Goal: Task Accomplishment & Management: Manage account settings

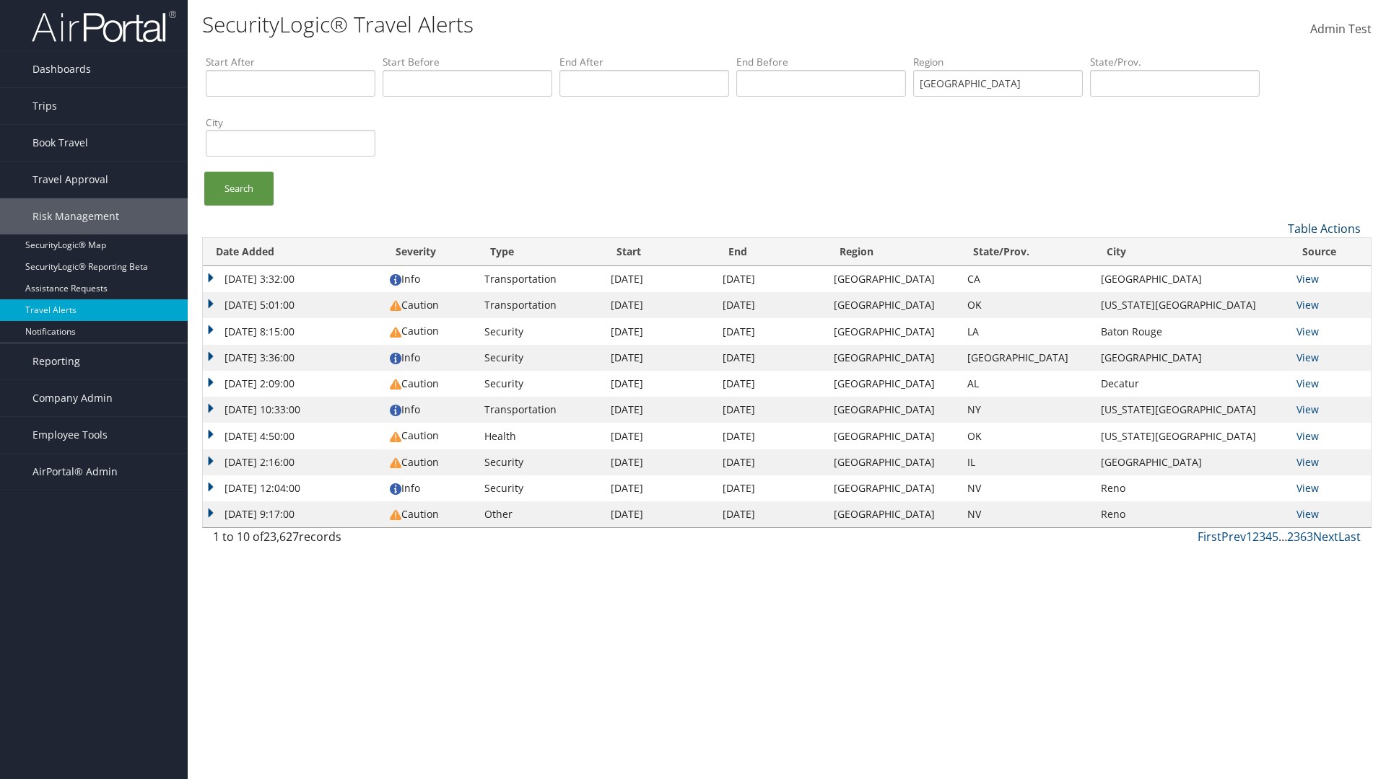
click at [1324, 228] on link "Table Actions" at bounding box center [1324, 229] width 73 height 16
click at [1267, 275] on link "Column Visibility" at bounding box center [1270, 275] width 190 height 25
click at [1267, 252] on link "Date Added" at bounding box center [1270, 252] width 190 height 25
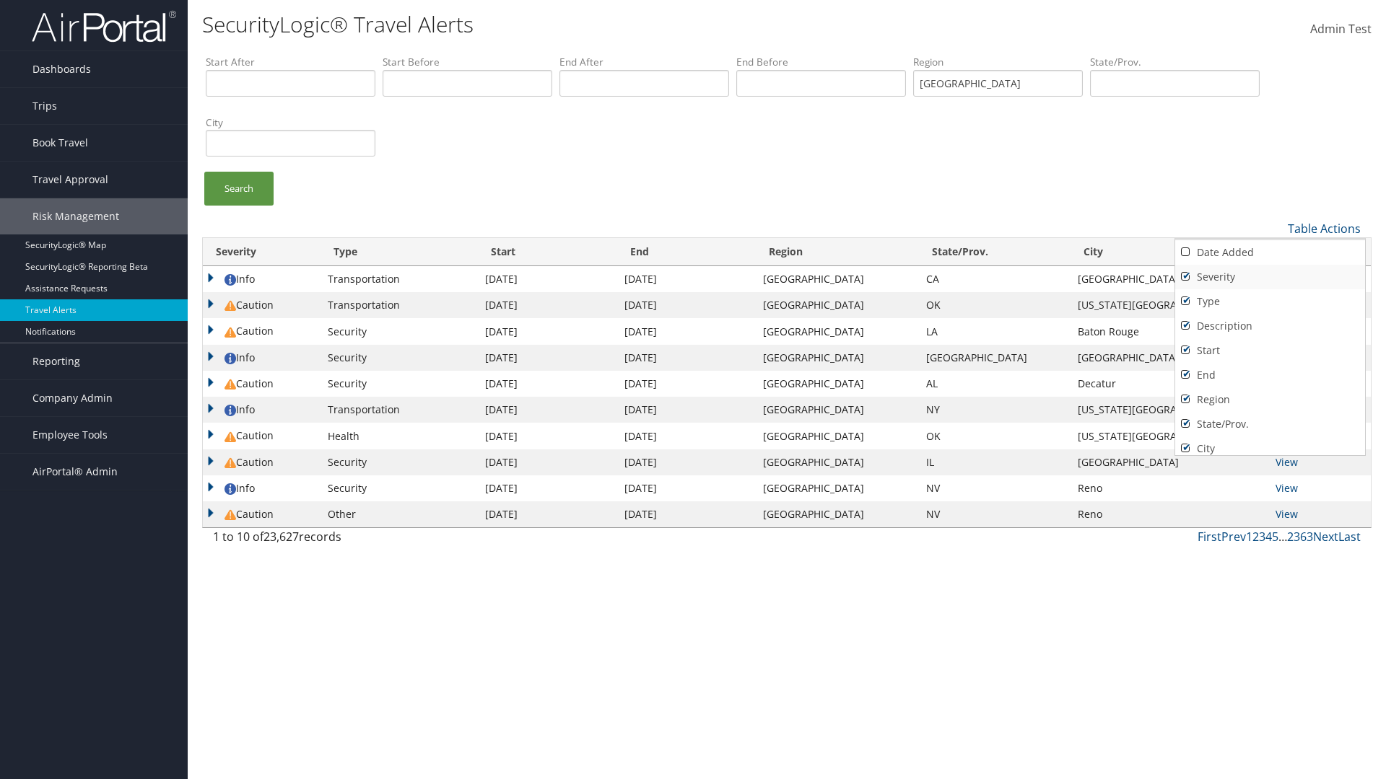
click at [1267, 276] on link "Severity" at bounding box center [1270, 277] width 190 height 25
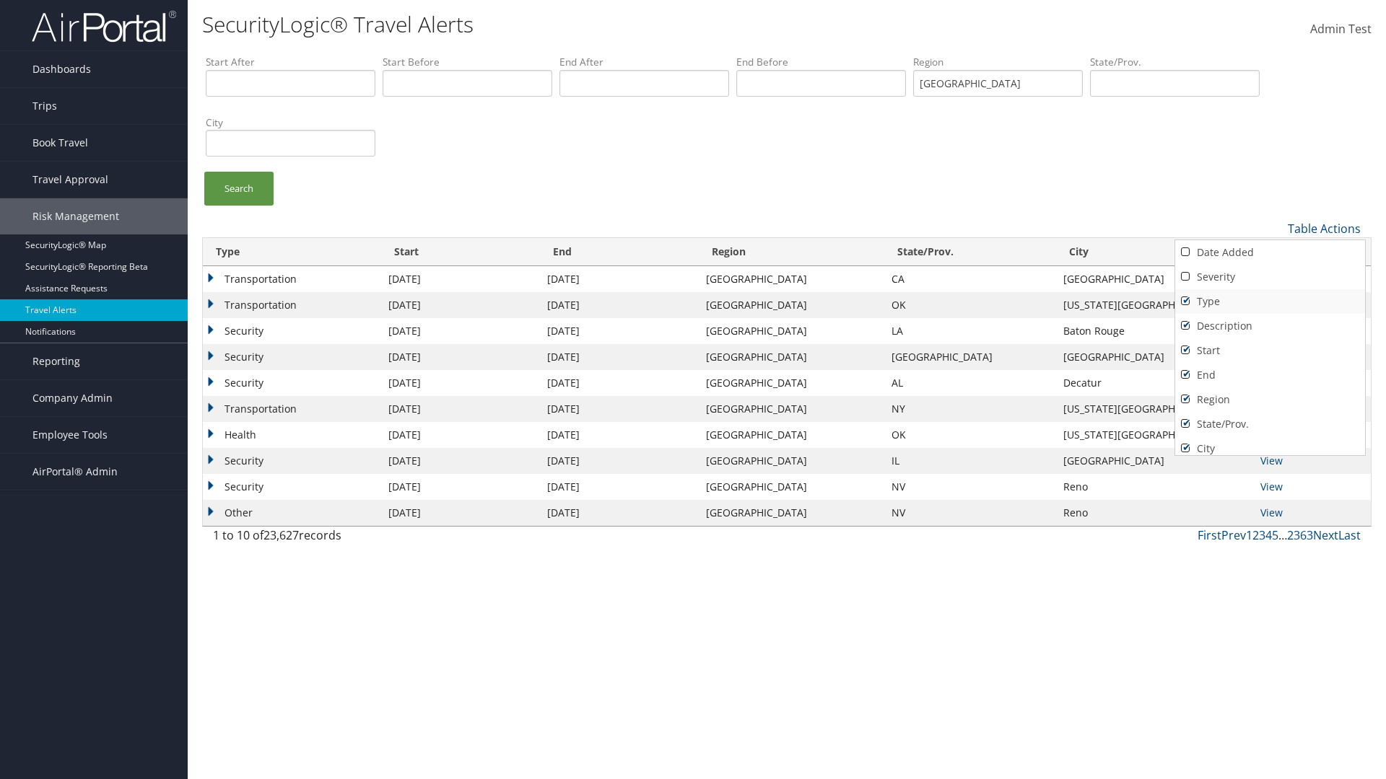
click at [1267, 301] on link "Type" at bounding box center [1270, 301] width 190 height 25
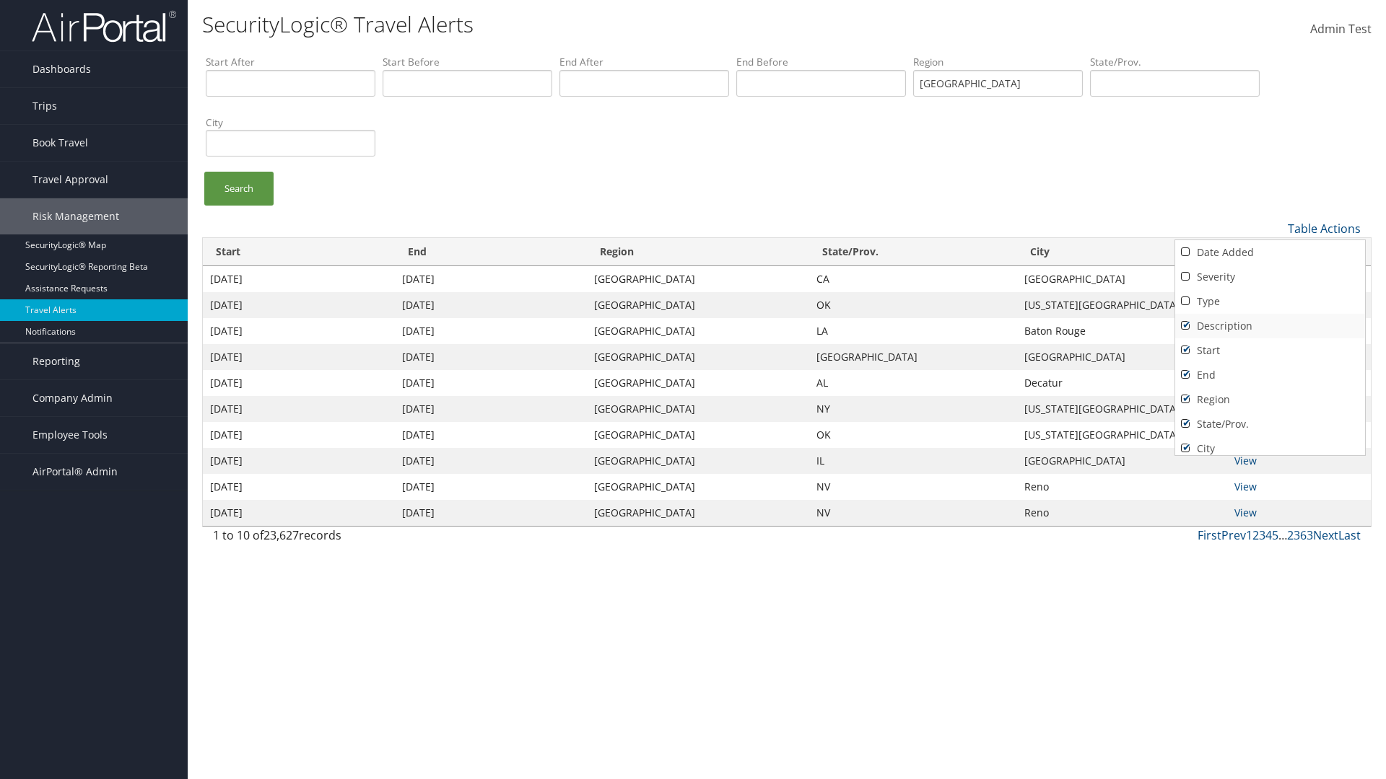
click at [1267, 325] on link "Description" at bounding box center [1270, 326] width 190 height 25
click at [1267, 350] on link "Start" at bounding box center [1270, 350] width 190 height 25
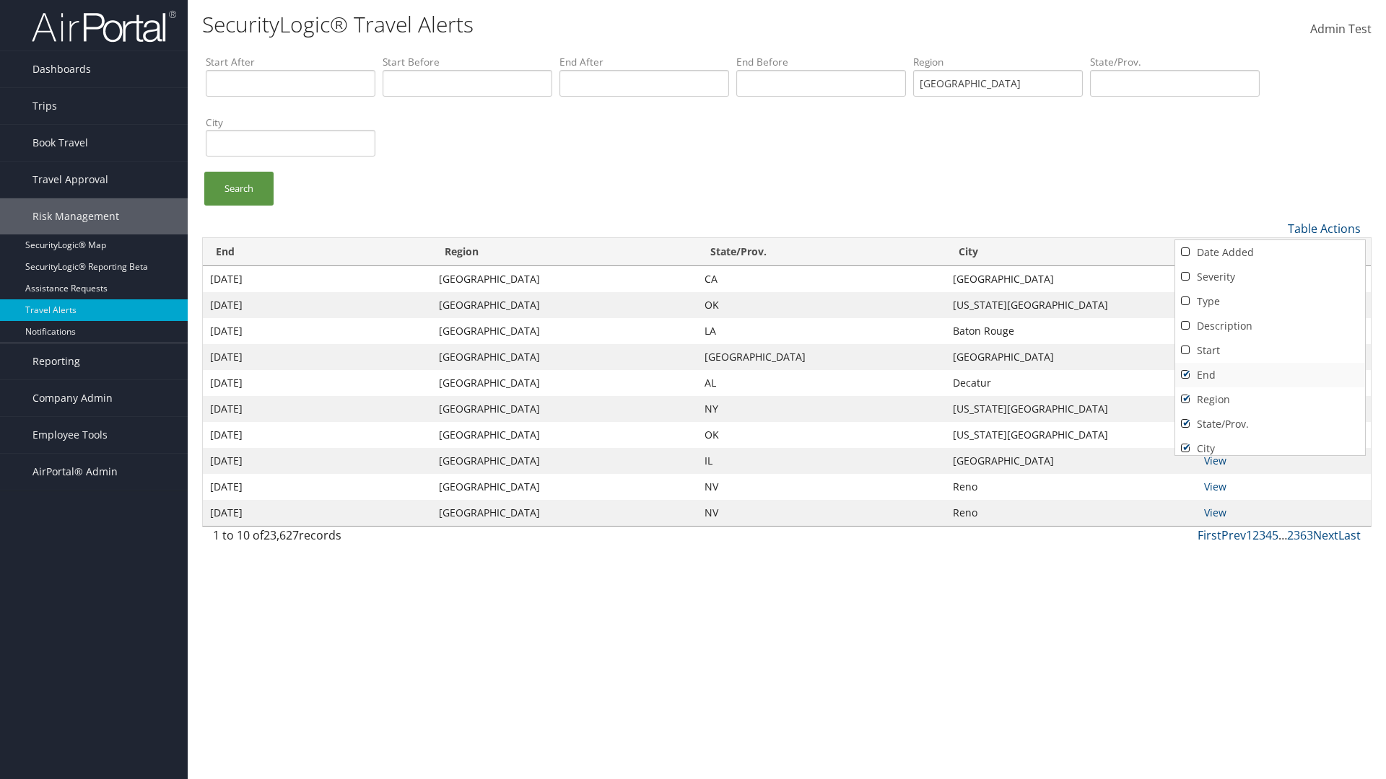
click at [1267, 375] on link "End" at bounding box center [1270, 375] width 190 height 25
click at [1267, 399] on link "Region" at bounding box center [1270, 400] width 190 height 25
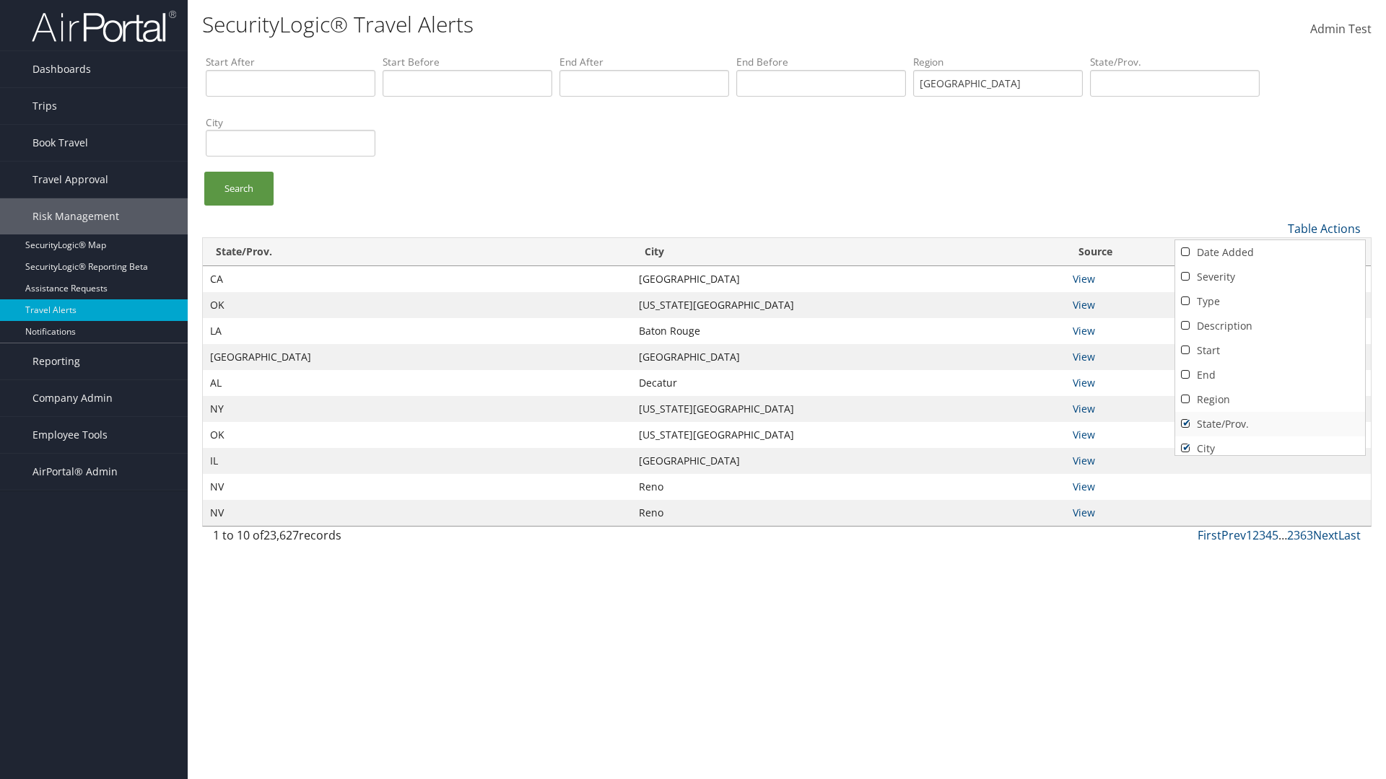
click at [1267, 424] on link "State/Prov." at bounding box center [1270, 424] width 190 height 25
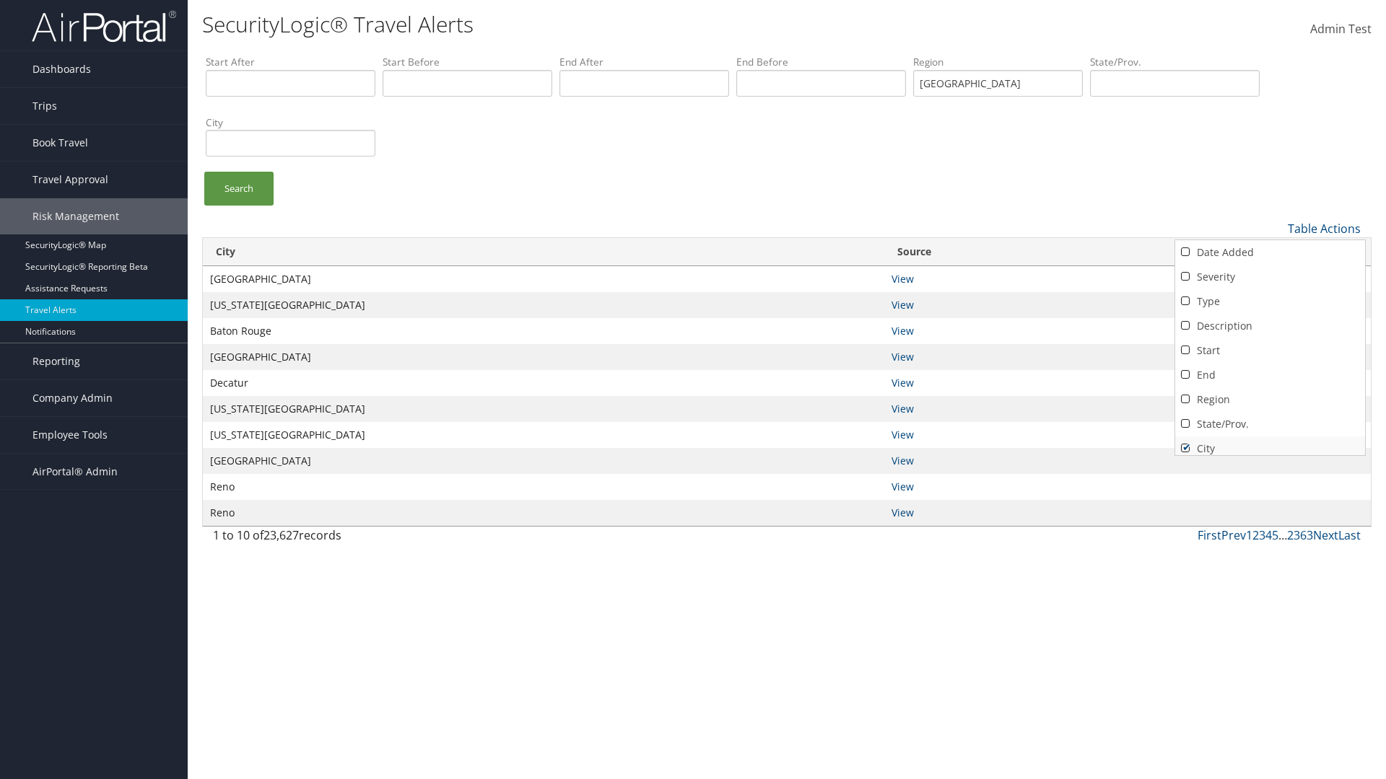
click at [1267, 442] on link "City" at bounding box center [1270, 449] width 190 height 25
click at [1267, 461] on link "Source" at bounding box center [1270, 473] width 190 height 25
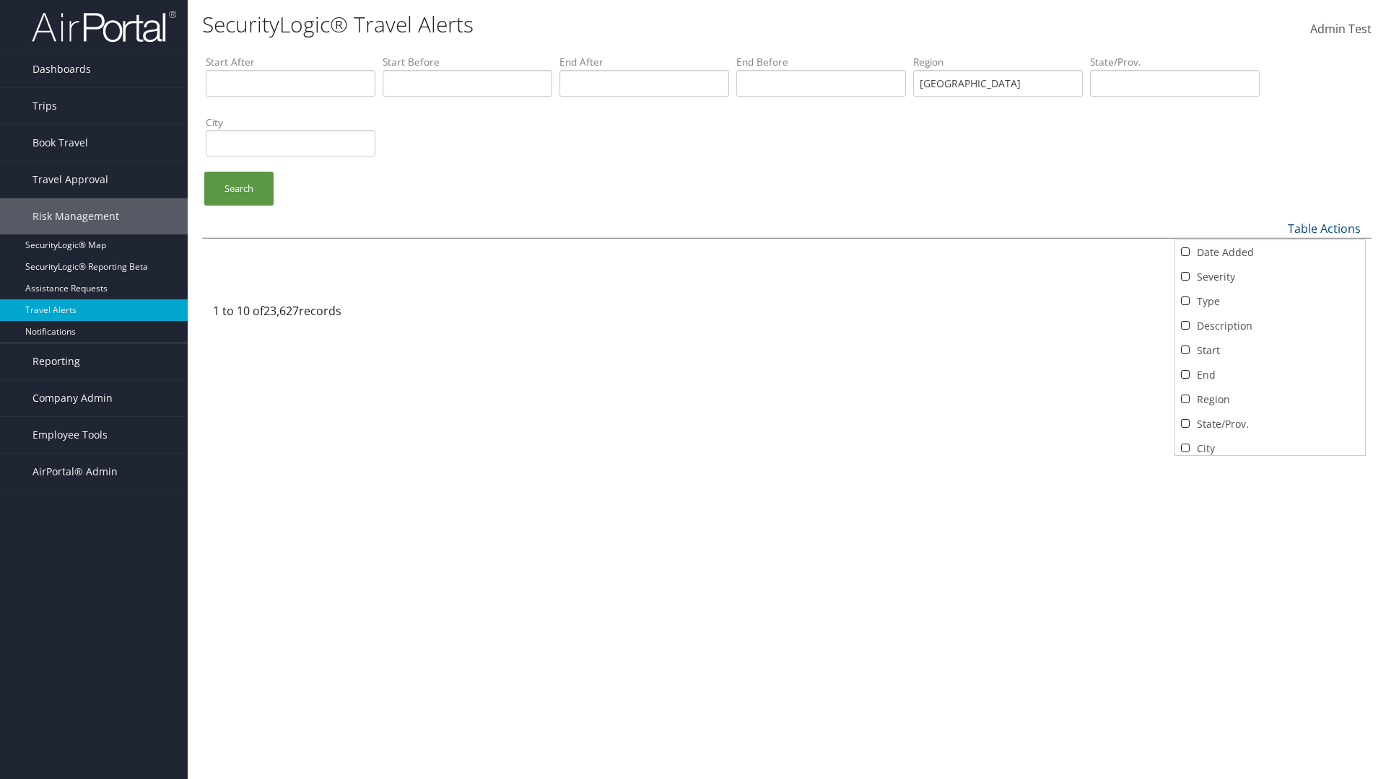
scroll to position [30, 0]
click at [693, 390] on div at bounding box center [693, 389] width 1386 height 779
click at [1324, 228] on link "Table Actions" at bounding box center [1324, 229] width 73 height 16
click at [1267, 275] on link "Column Visibility" at bounding box center [1270, 275] width 190 height 25
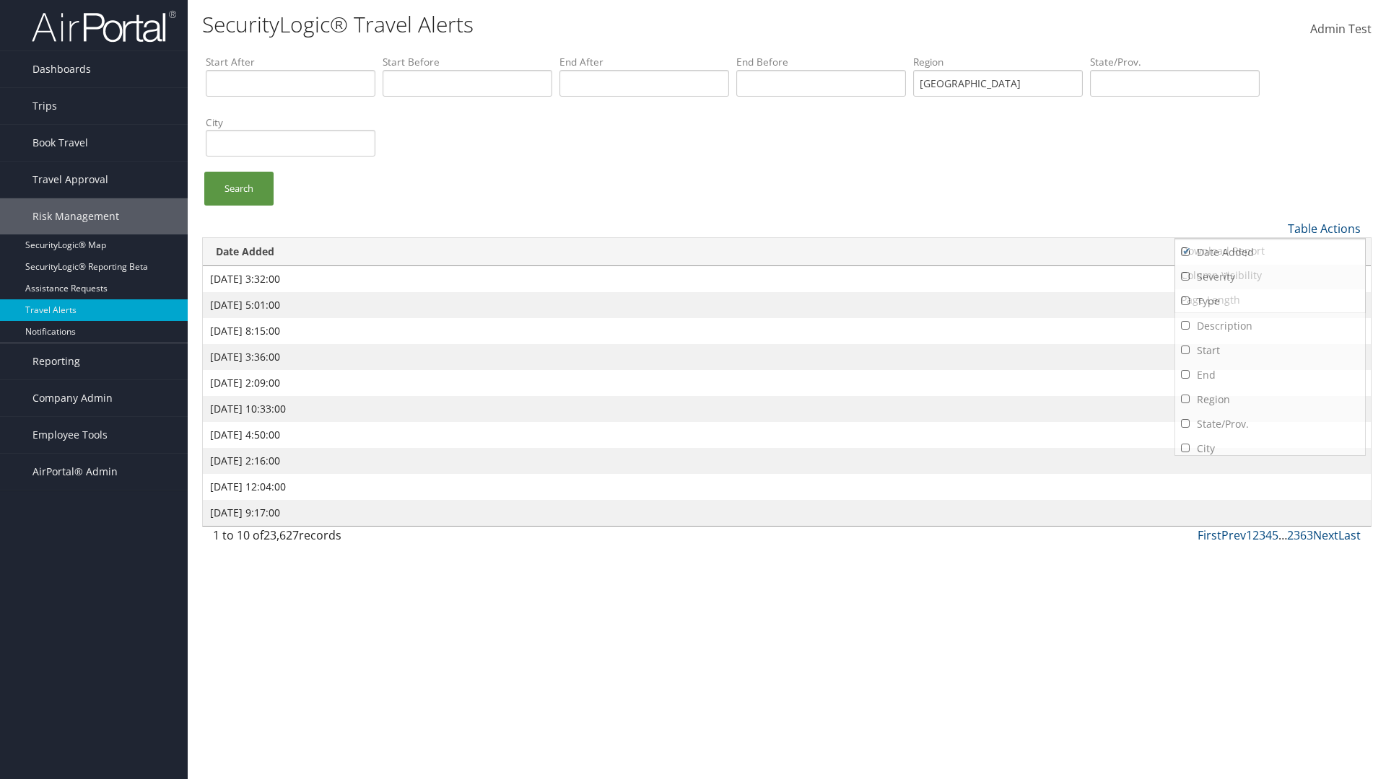
click at [1267, 276] on link "Severity" at bounding box center [1270, 277] width 190 height 25
click at [1267, 301] on link "Type" at bounding box center [1270, 301] width 190 height 25
click at [1267, 325] on link "Description" at bounding box center [1270, 326] width 190 height 25
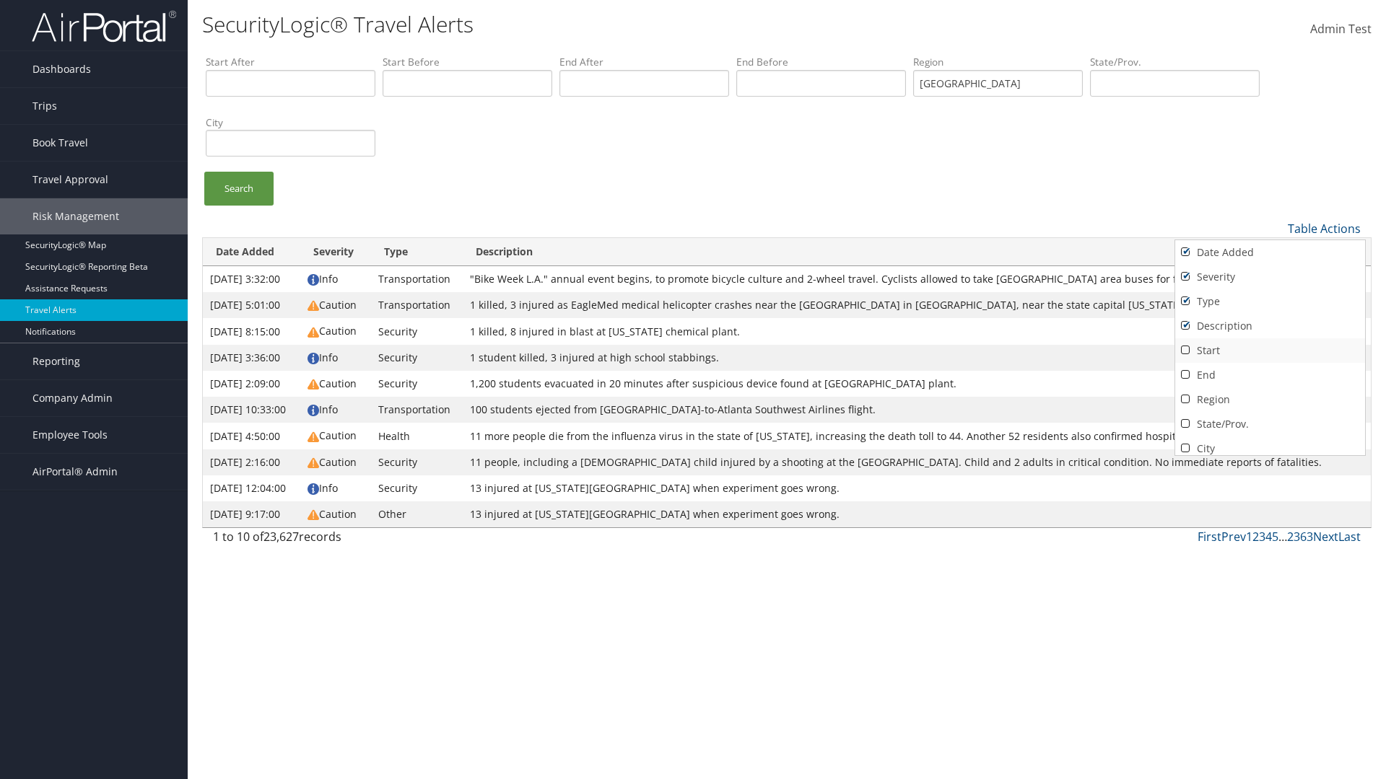
click at [1267, 350] on link "Start" at bounding box center [1270, 350] width 190 height 25
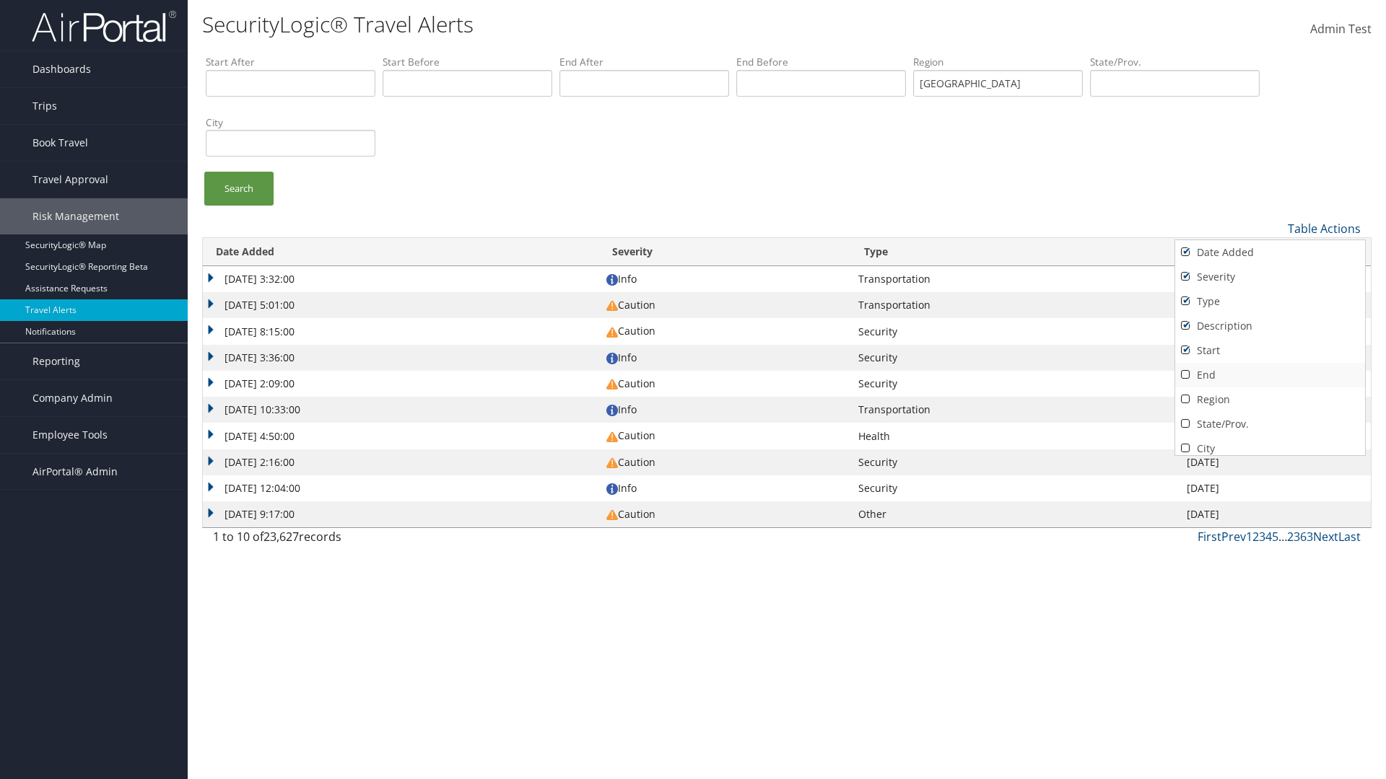
click at [1267, 375] on link "End" at bounding box center [1270, 375] width 190 height 25
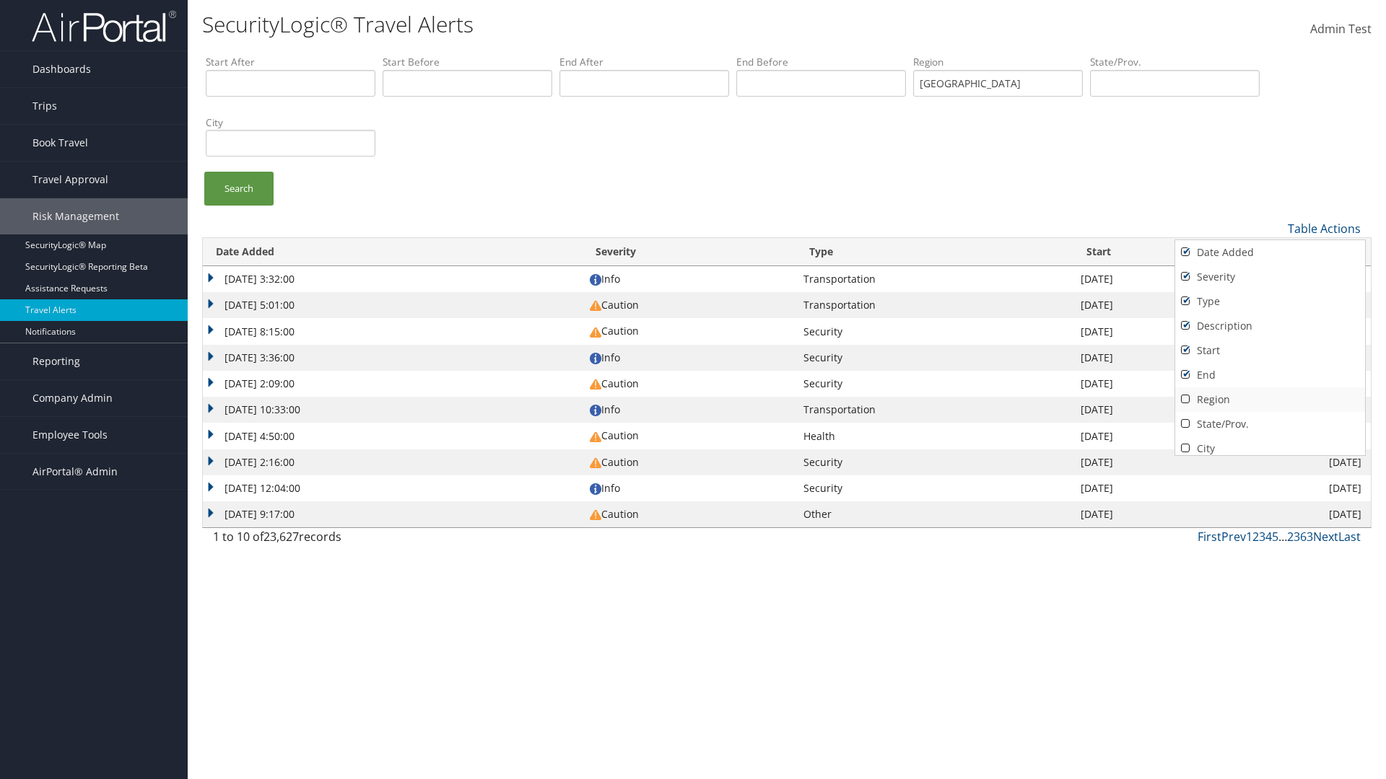
click at [1267, 399] on link "Region" at bounding box center [1270, 400] width 190 height 25
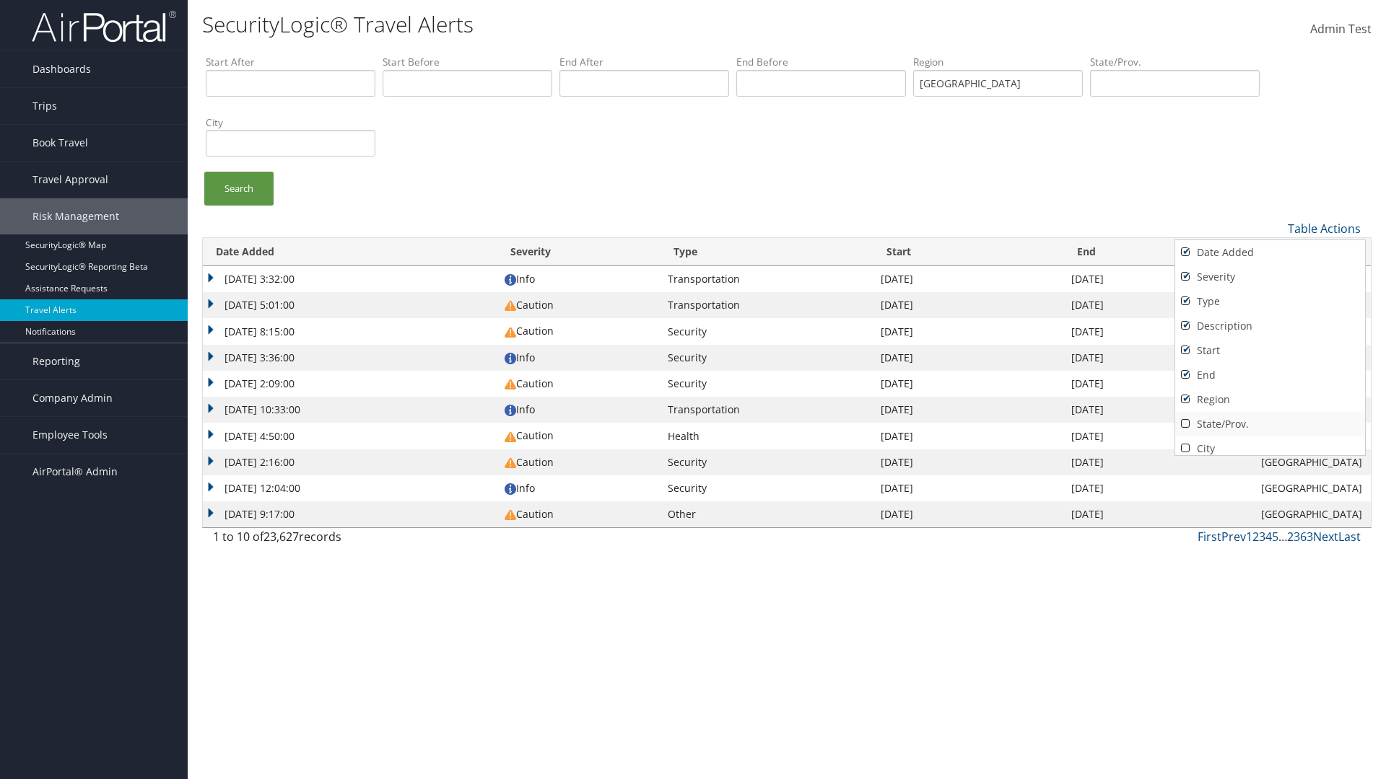
click at [1267, 424] on link "State/Prov." at bounding box center [1270, 424] width 190 height 25
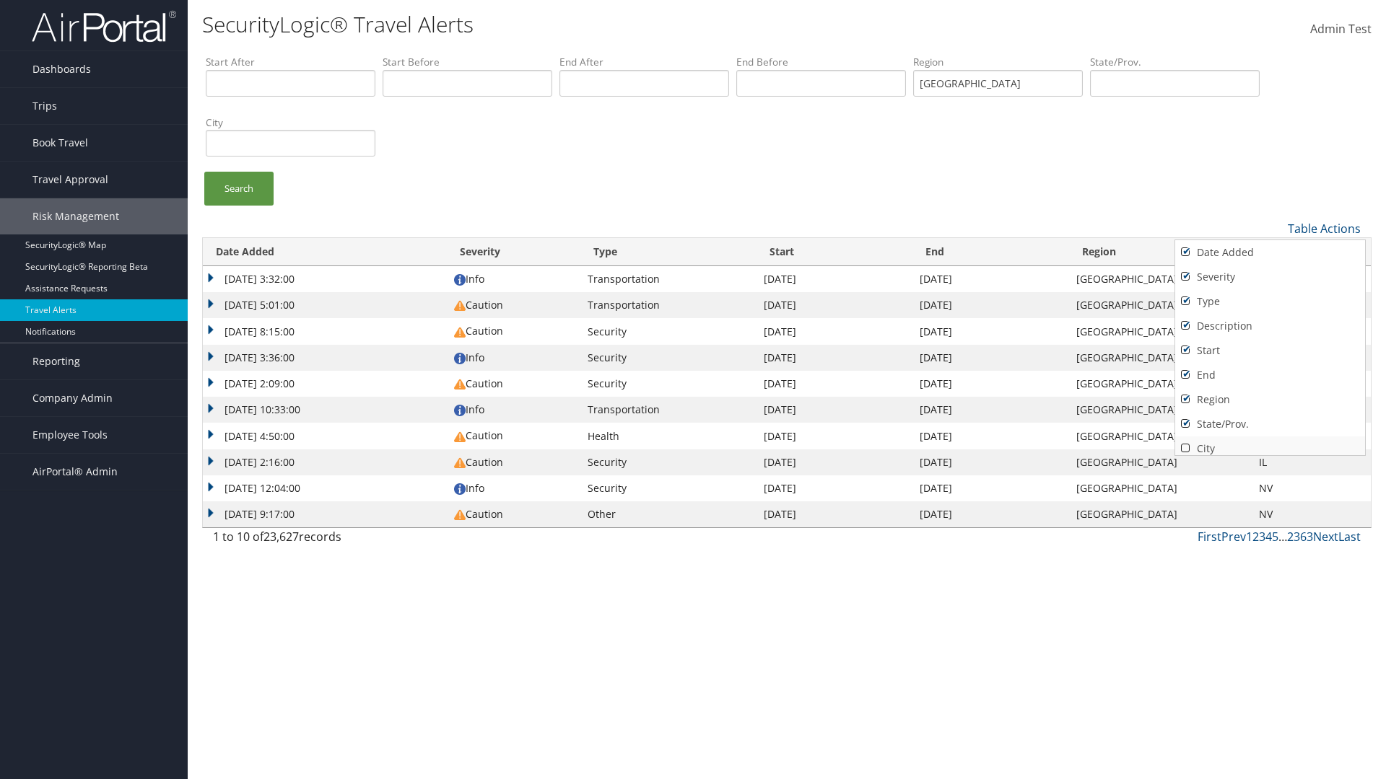
click at [1267, 442] on link "City" at bounding box center [1270, 449] width 190 height 25
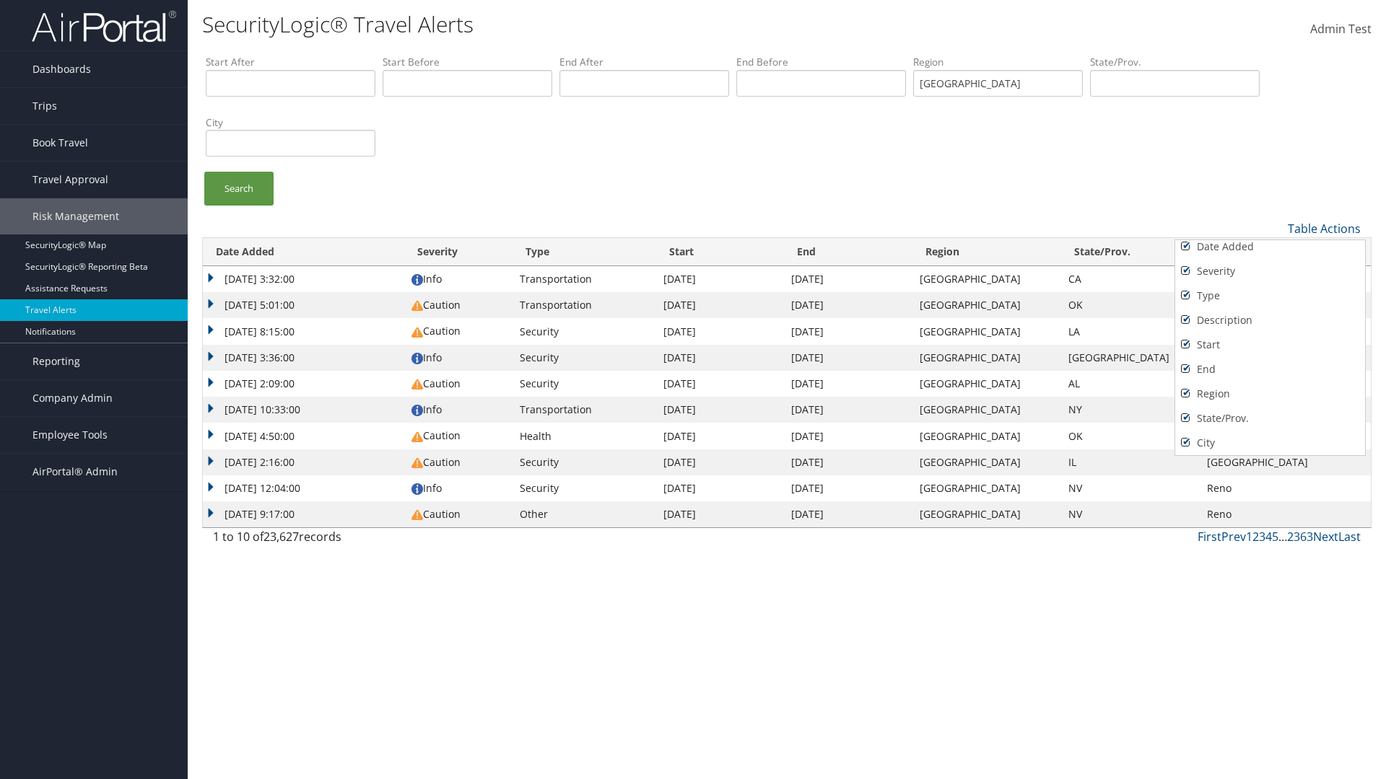
click at [1267, 455] on link "Source" at bounding box center [1270, 467] width 190 height 25
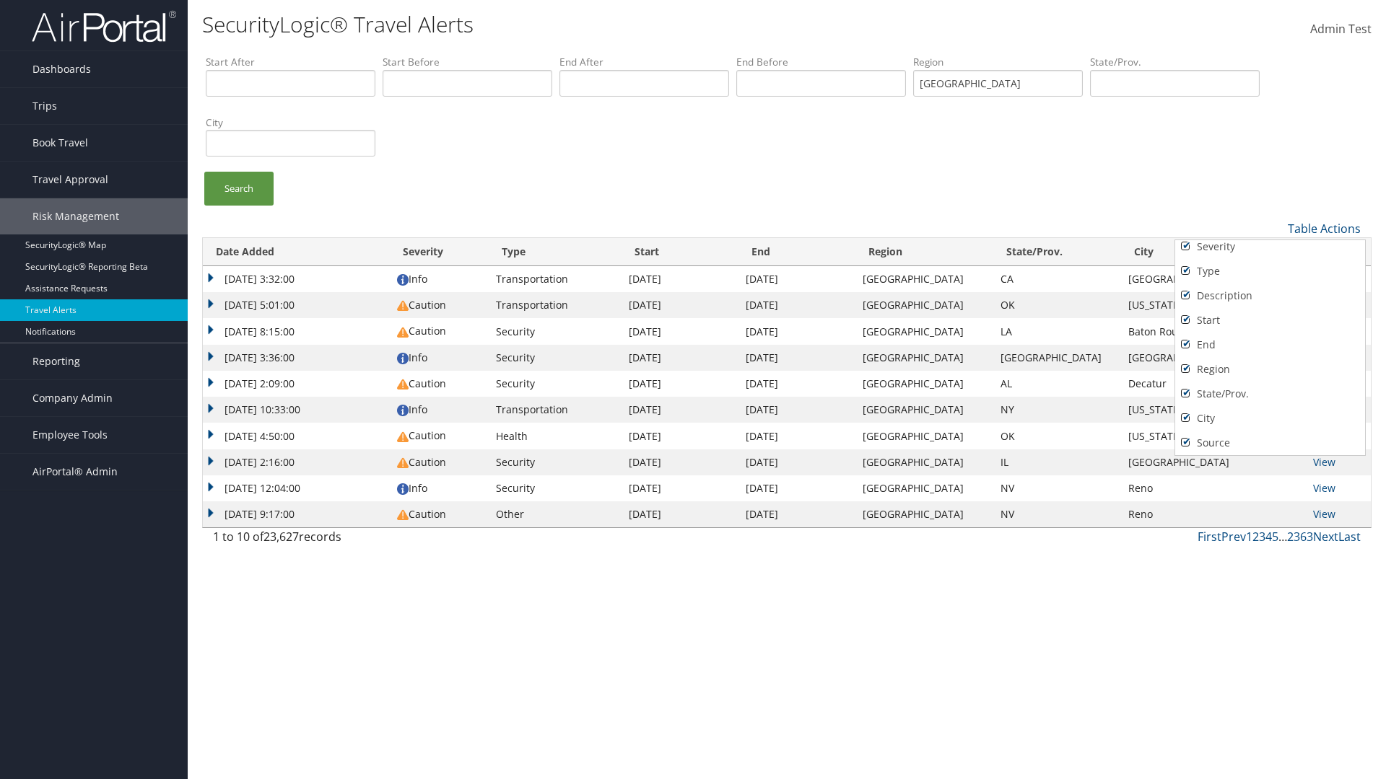
click at [693, 390] on div at bounding box center [693, 389] width 1386 height 779
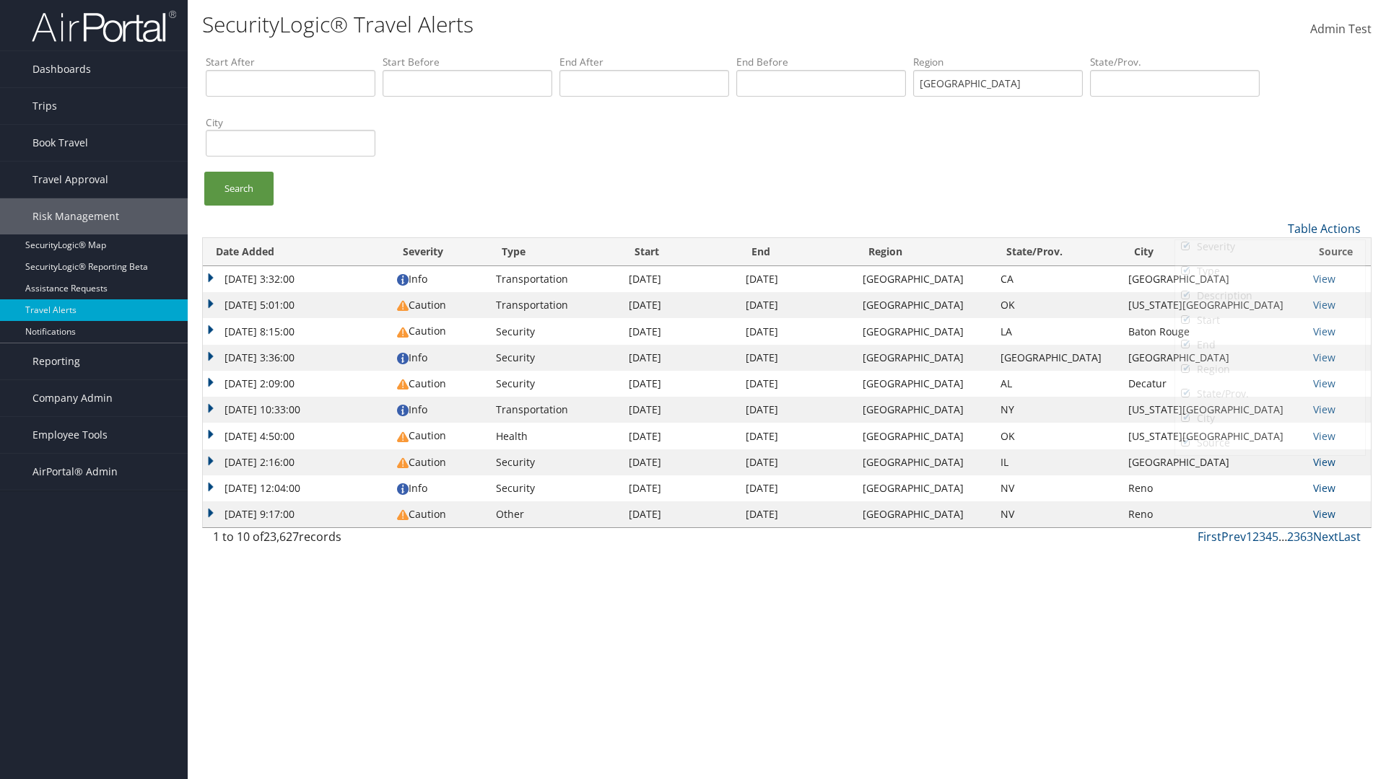
click at [300, 279] on td "[DATE] 3:32:00" at bounding box center [296, 279] width 187 height 26
